Goal: Task Accomplishment & Management: Use online tool/utility

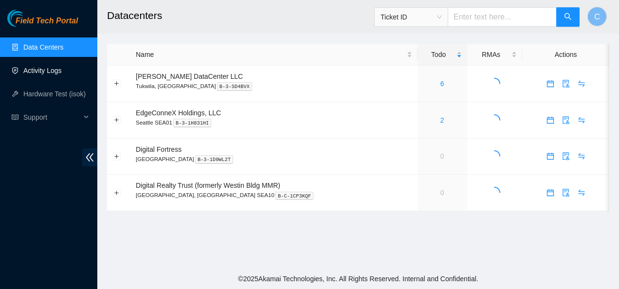
click at [55, 67] on link "Activity Logs" at bounding box center [42, 71] width 38 height 8
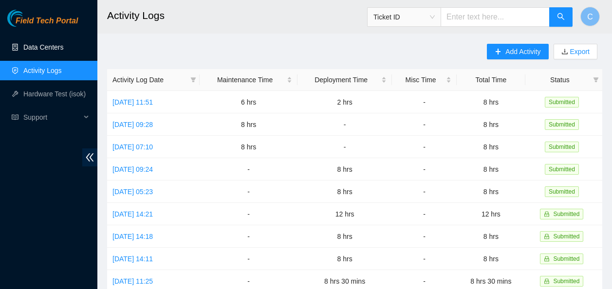
click at [60, 48] on link "Data Centers" at bounding box center [43, 47] width 40 height 8
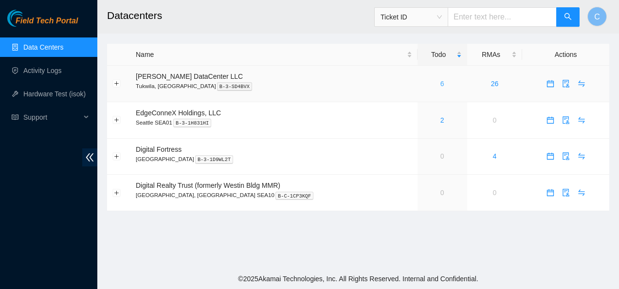
click at [441, 83] on link "6" at bounding box center [443, 84] width 4 height 8
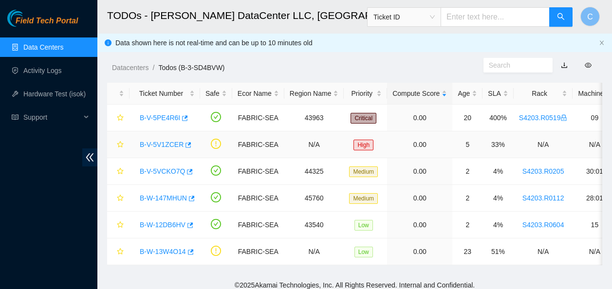
click at [158, 146] on link "B-V-5V1ZCER" at bounding box center [162, 145] width 44 height 8
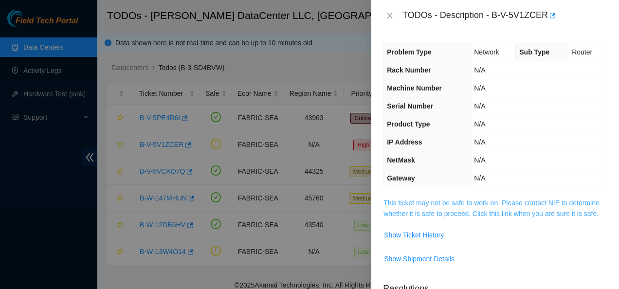
click at [411, 206] on link "This ticket may not be safe to work on. Please contact NIE to determine whether…" at bounding box center [492, 208] width 216 height 19
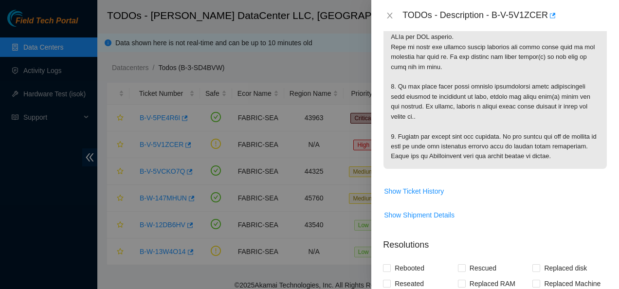
scroll to position [324, 0]
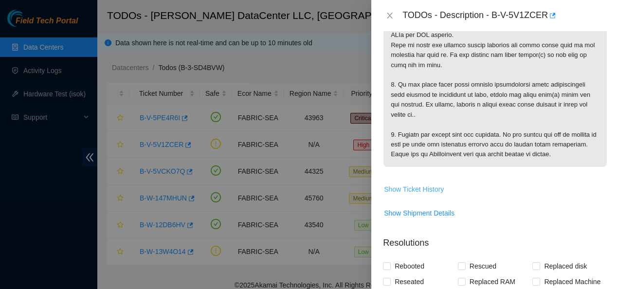
click at [410, 195] on span "Show Ticket History" at bounding box center [414, 189] width 60 height 11
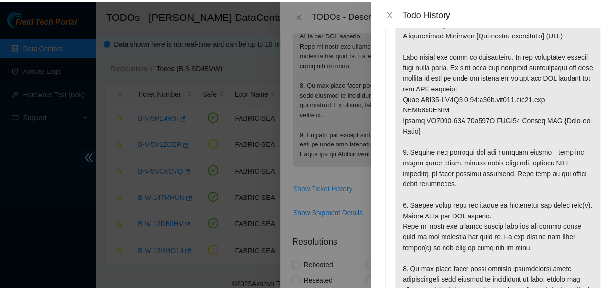
scroll to position [51, 0]
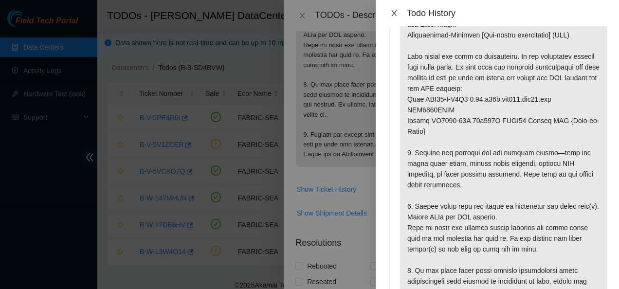
click at [393, 16] on icon "close" at bounding box center [395, 13] width 8 height 8
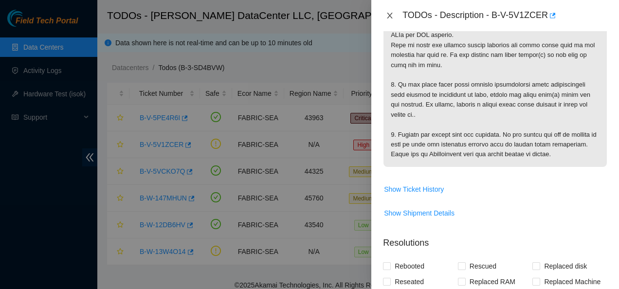
click at [391, 15] on icon "close" at bounding box center [390, 16] width 5 height 6
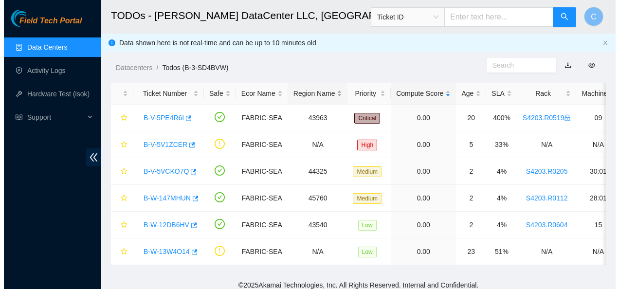
scroll to position [286, 0]
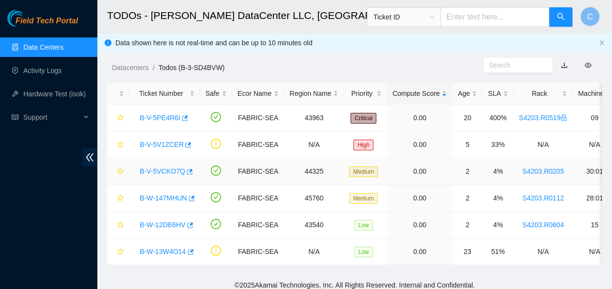
click at [159, 171] on link "B-V-5VCKO7Q" at bounding box center [162, 172] width 45 height 8
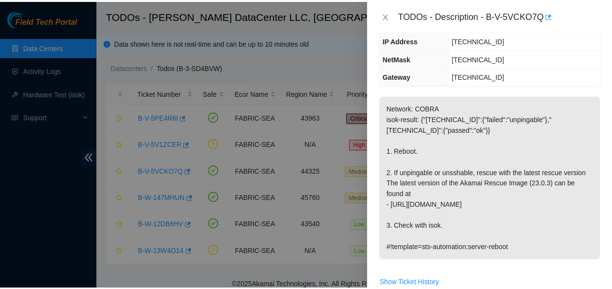
scroll to position [83, 0]
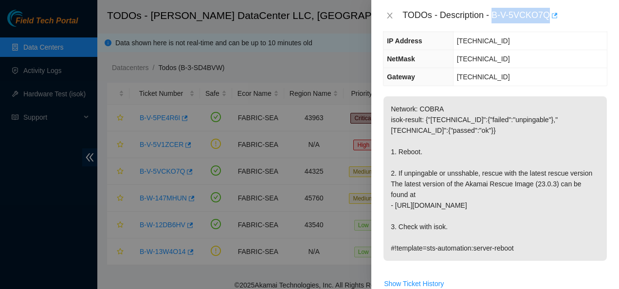
drag, startPoint x: 492, startPoint y: 14, endPoint x: 549, endPoint y: 16, distance: 57.0
click at [549, 16] on div "TODOs - Description - B-V-5VCKO7Q" at bounding box center [505, 16] width 205 height 16
copy div "B-V-5VCKO7Q"
click at [390, 15] on icon "close" at bounding box center [390, 16] width 5 height 6
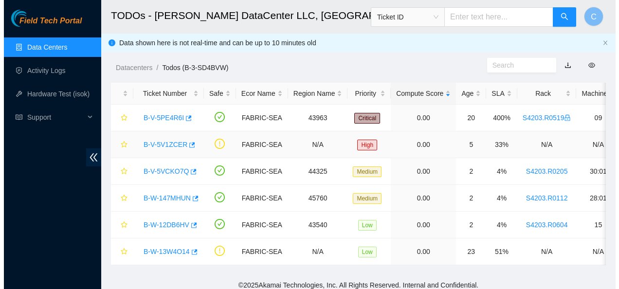
scroll to position [115, 0]
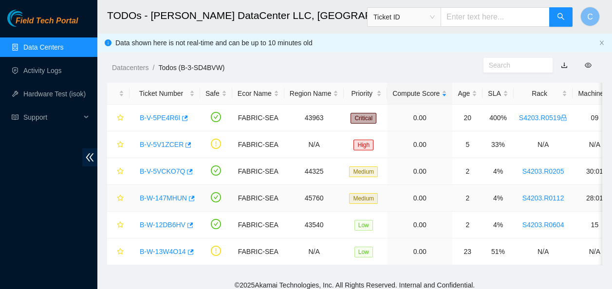
click at [153, 196] on link "B-W-147MHUN" at bounding box center [163, 198] width 47 height 8
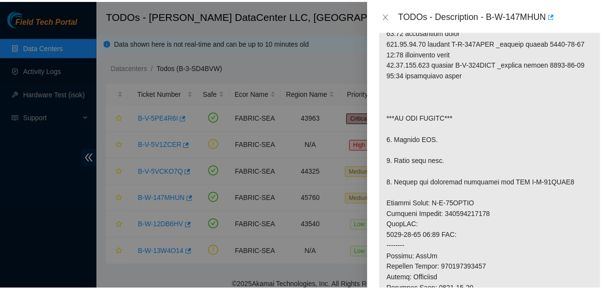
scroll to position [300, 0]
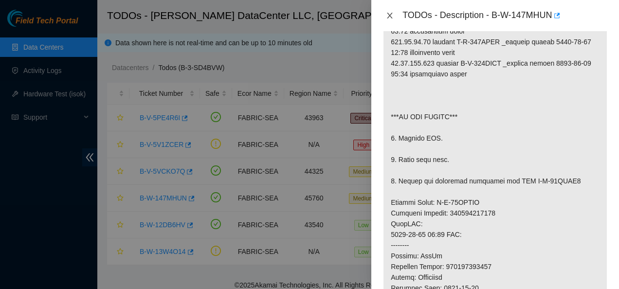
click at [390, 13] on icon "close" at bounding box center [390, 16] width 8 height 8
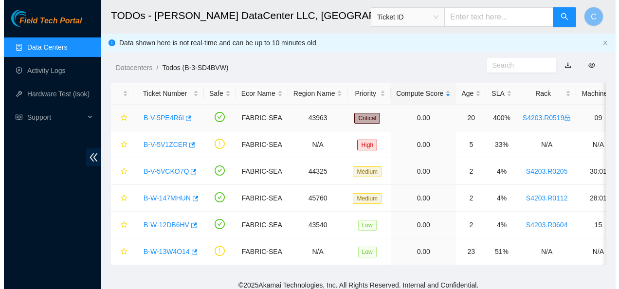
scroll to position [333, 0]
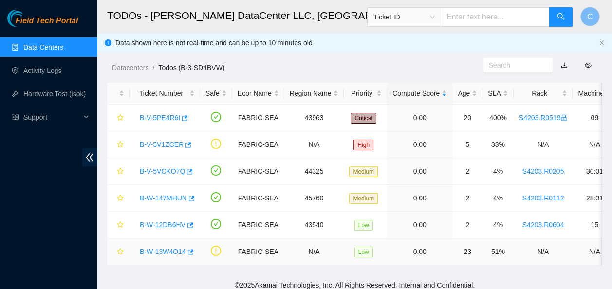
click at [162, 250] on link "B-W-13W4O14" at bounding box center [163, 252] width 46 height 8
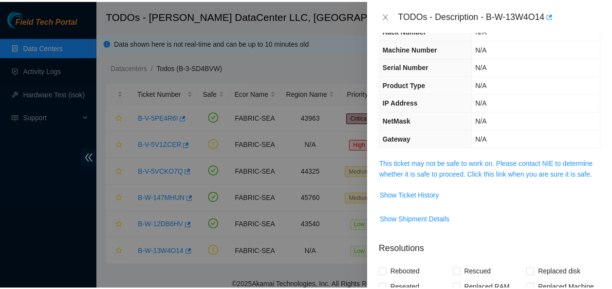
scroll to position [38, 0]
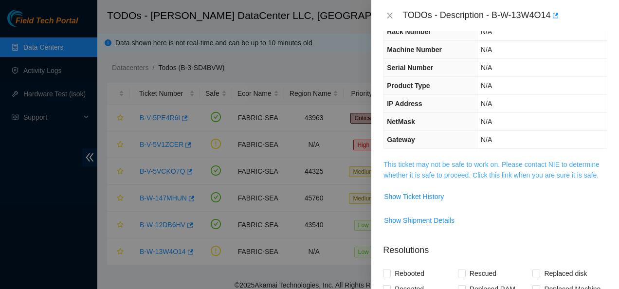
click at [409, 170] on link "This ticket may not be safe to work on. Please contact NIE to determine whether…" at bounding box center [492, 170] width 216 height 19
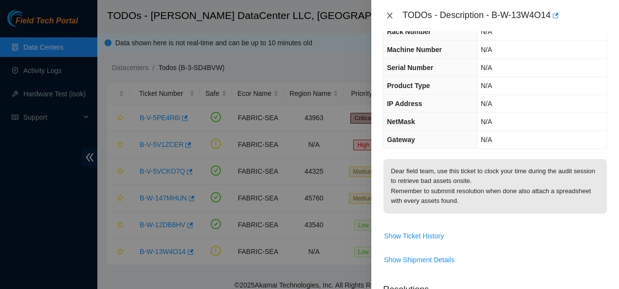
click at [390, 14] on icon "close" at bounding box center [390, 16] width 8 height 8
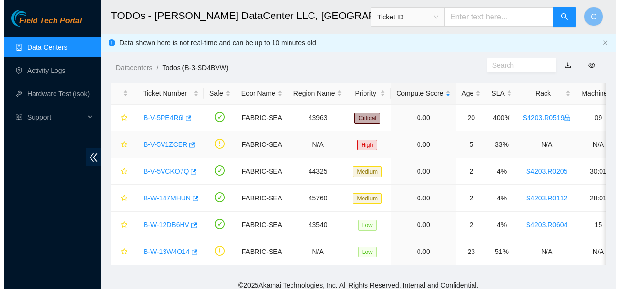
scroll to position [49, 0]
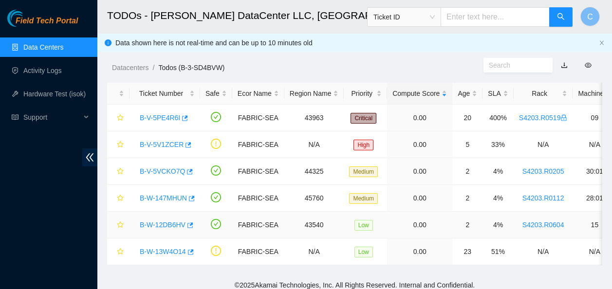
click at [161, 224] on link "B-W-12DB6HV" at bounding box center [163, 225] width 46 height 8
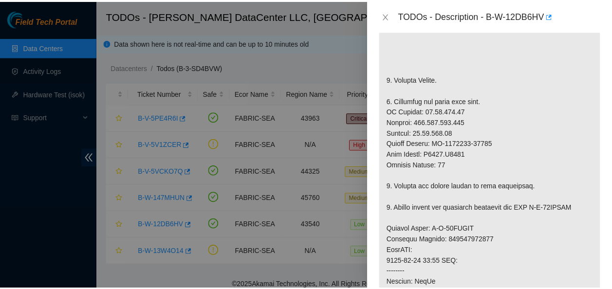
scroll to position [291, 0]
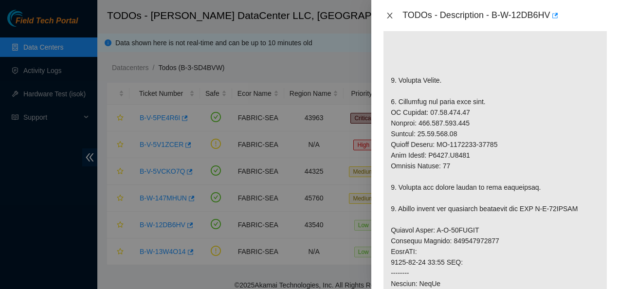
click at [390, 17] on icon "close" at bounding box center [390, 16] width 8 height 8
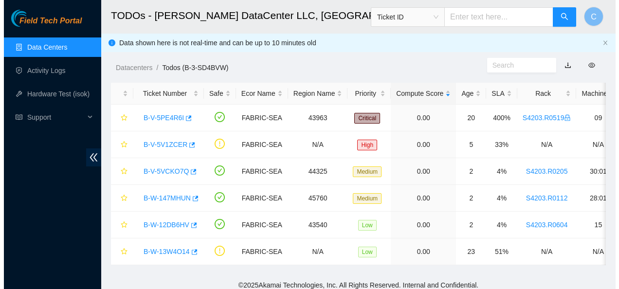
scroll to position [305, 0]
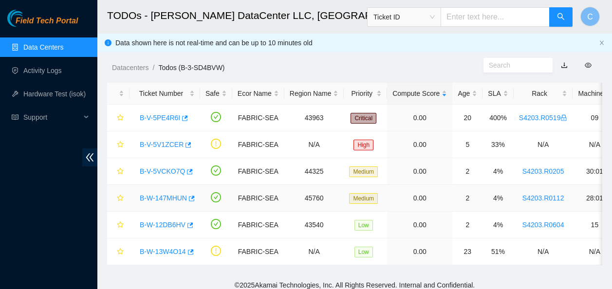
click at [158, 198] on link "B-W-147MHUN" at bounding box center [163, 198] width 47 height 8
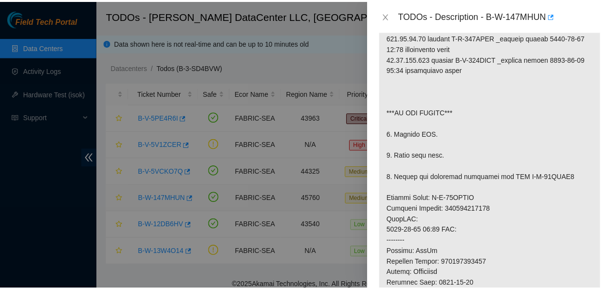
scroll to position [273, 0]
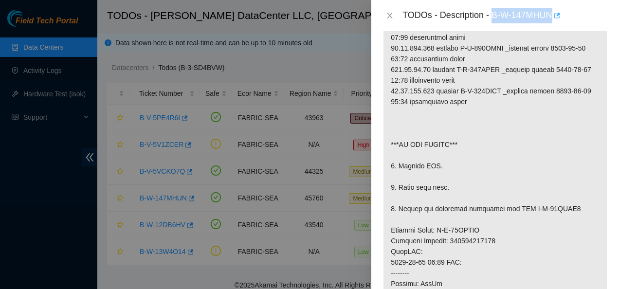
drag, startPoint x: 492, startPoint y: 14, endPoint x: 558, endPoint y: 16, distance: 65.8
click at [558, 16] on div "TODOs - Description - B-W-147MHUN" at bounding box center [505, 16] width 205 height 16
copy div "B-W-147MHUN"
click at [389, 17] on icon "close" at bounding box center [390, 16] width 5 height 6
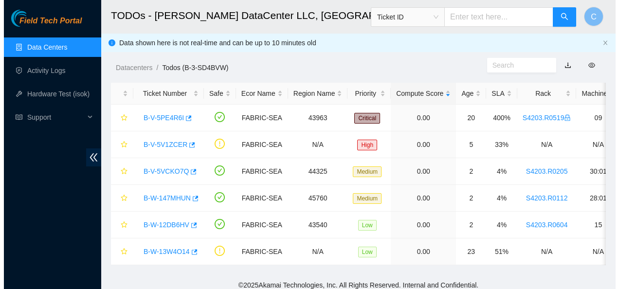
scroll to position [305, 0]
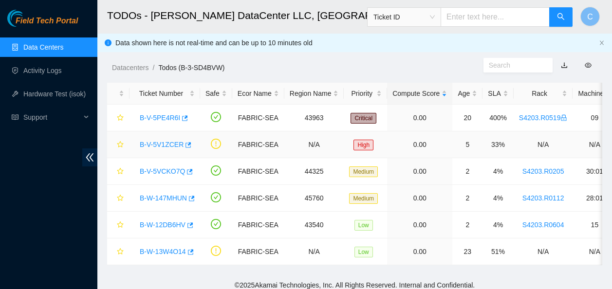
click at [170, 146] on link "B-V-5V1ZCER" at bounding box center [162, 145] width 44 height 8
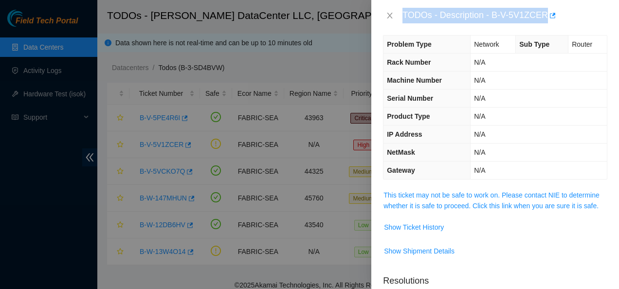
scroll to position [0, 0]
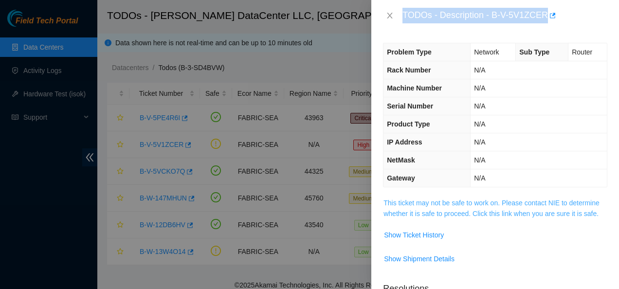
click at [423, 207] on link "This ticket may not be safe to work on. Please contact NIE to determine whether…" at bounding box center [492, 208] width 216 height 19
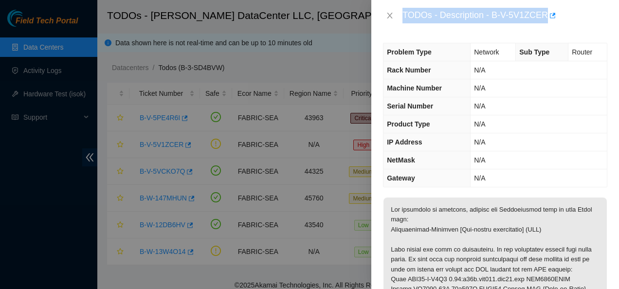
click at [568, 23] on div "TODOs - Description - B-V-5V1ZCER" at bounding box center [496, 15] width 248 height 31
drag, startPoint x: 492, startPoint y: 14, endPoint x: 544, endPoint y: 17, distance: 52.2
click at [544, 17] on div "TODOs - Description - B-V-5V1ZCER" at bounding box center [505, 16] width 205 height 16
copy div "B-V-5V1ZCER"
click at [387, 15] on icon "close" at bounding box center [390, 16] width 8 height 8
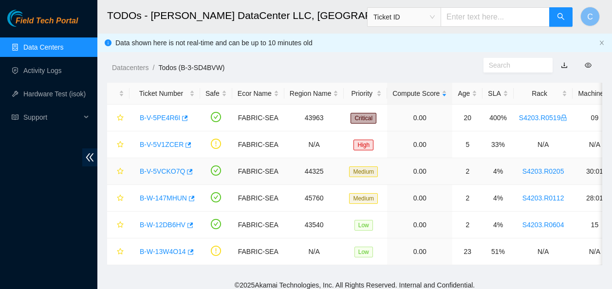
click at [169, 174] on link "B-V-5VCKO7Q" at bounding box center [162, 172] width 45 height 8
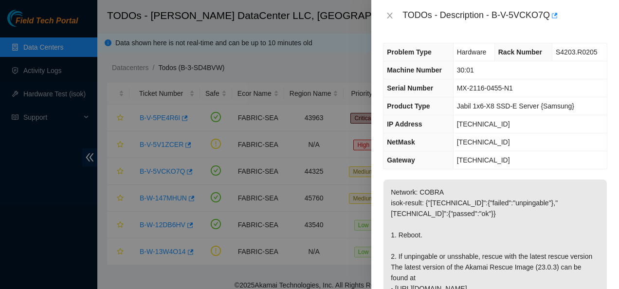
click at [494, 12] on div "TODOs - Description - B-V-5VCKO7Q" at bounding box center [505, 16] width 205 height 16
click at [497, 14] on div "TODOs - Description - B-V-5VCKO7Q" at bounding box center [505, 16] width 205 height 16
click at [518, 18] on div "TODOs - Description - B-V-5VCKO7Q" at bounding box center [505, 16] width 205 height 16
click at [563, 32] on div "Problem Type Hardware Rack Number S4203.R0205 Machine Number 30:01 Serial Numbe…" at bounding box center [496, 160] width 248 height 258
drag, startPoint x: 491, startPoint y: 16, endPoint x: 547, endPoint y: 14, distance: 55.5
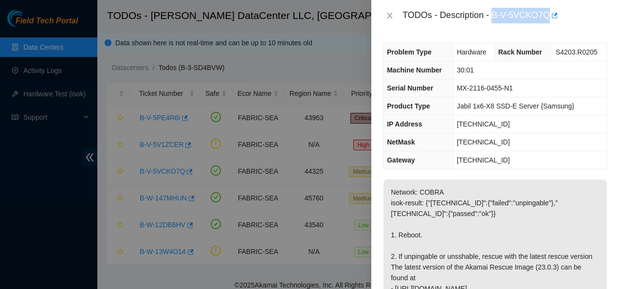
click at [547, 14] on div "TODOs - Description - B-V-5VCKO7Q" at bounding box center [505, 16] width 205 height 16
copy div "B-V-5VCKO7Q"
